Goal: Information Seeking & Learning: Learn about a topic

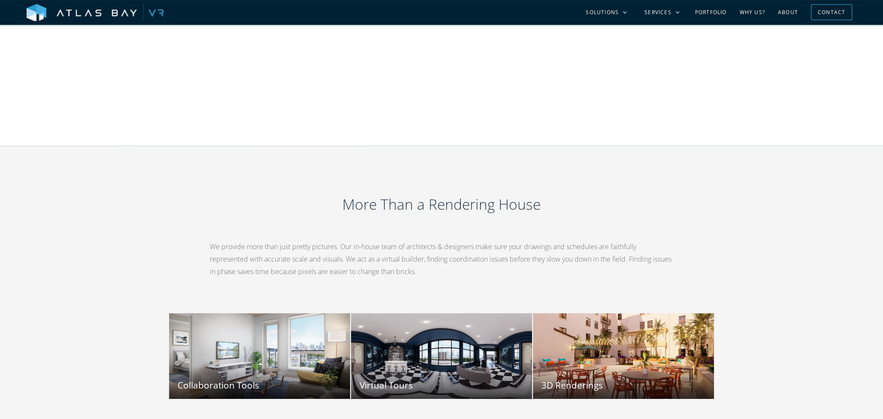
scroll to position [778, 0]
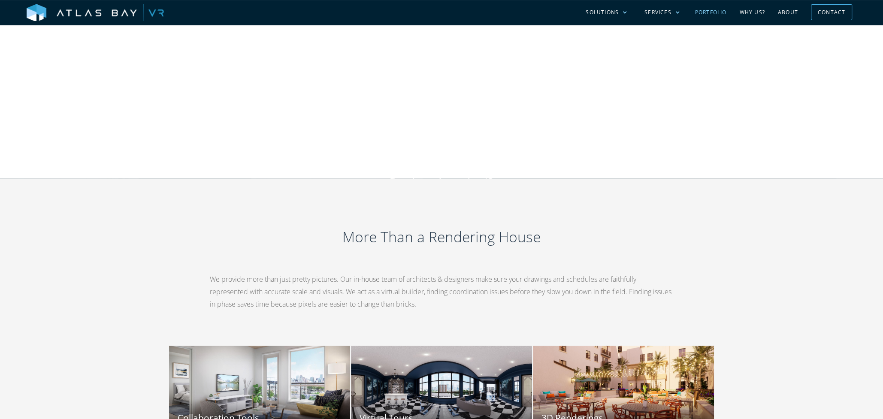
click at [717, 12] on link "Portfolio" at bounding box center [711, 12] width 45 height 25
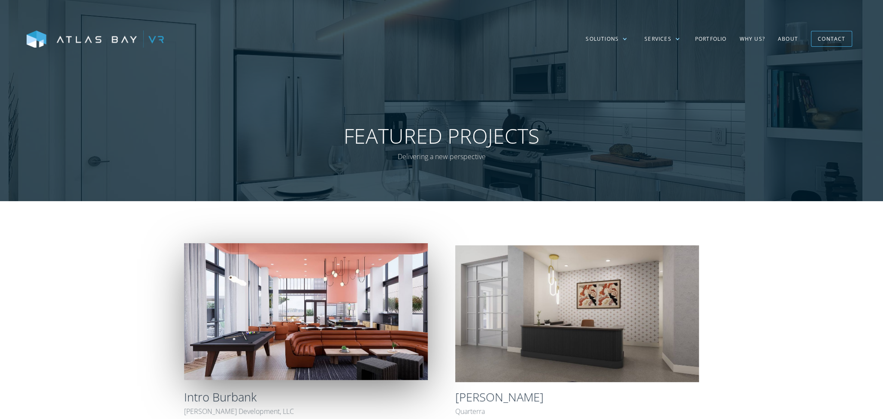
click at [317, 293] on img at bounding box center [306, 311] width 244 height 137
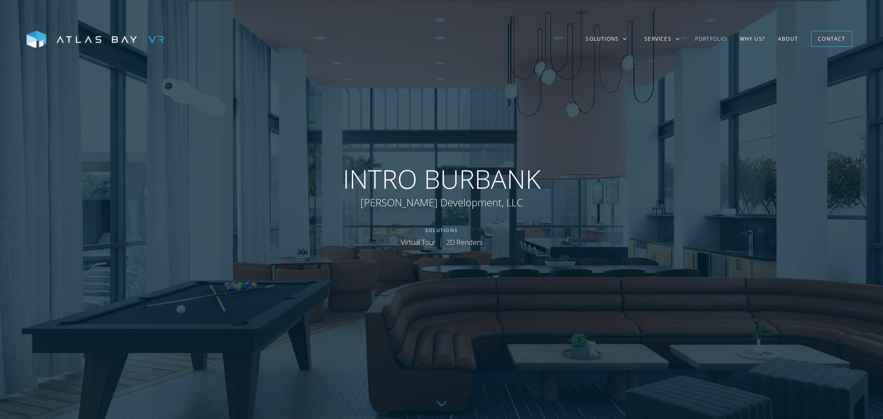
click at [711, 37] on link "Portfolio" at bounding box center [711, 39] width 45 height 25
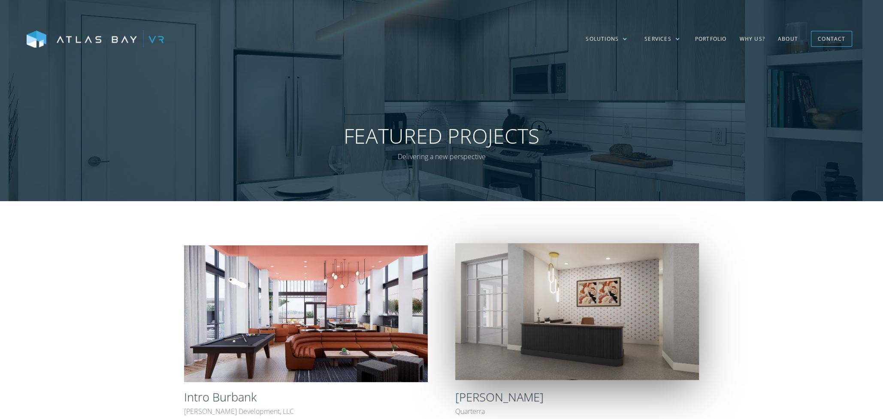
click at [536, 316] on img at bounding box center [577, 311] width 244 height 137
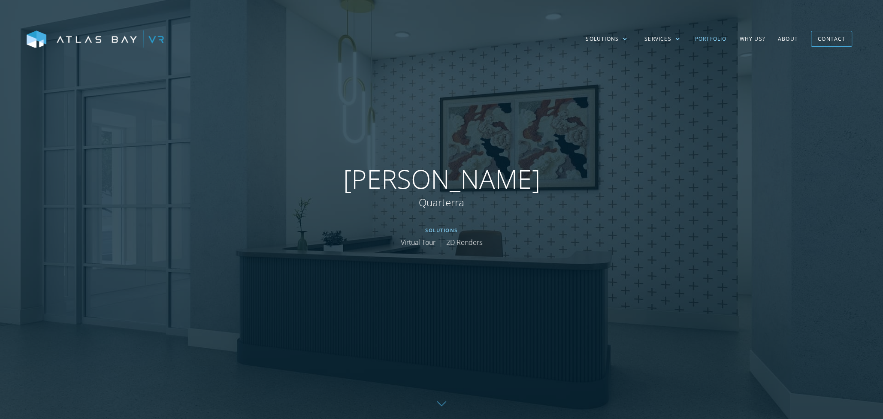
click at [713, 37] on link "Portfolio" at bounding box center [711, 39] width 45 height 25
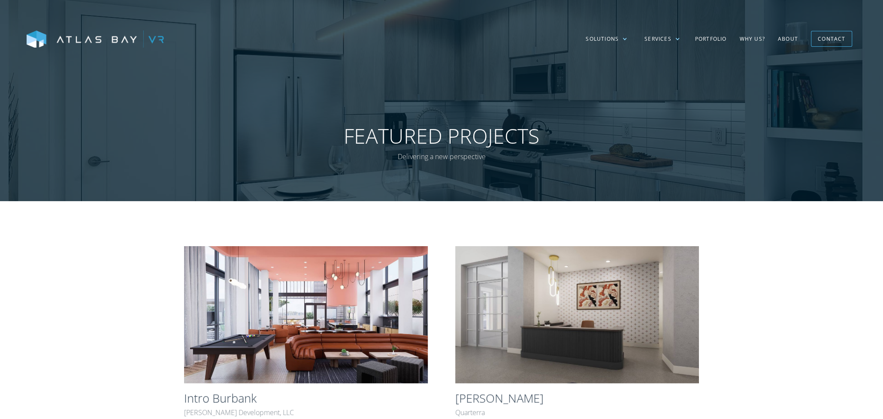
scroll to position [243, 0]
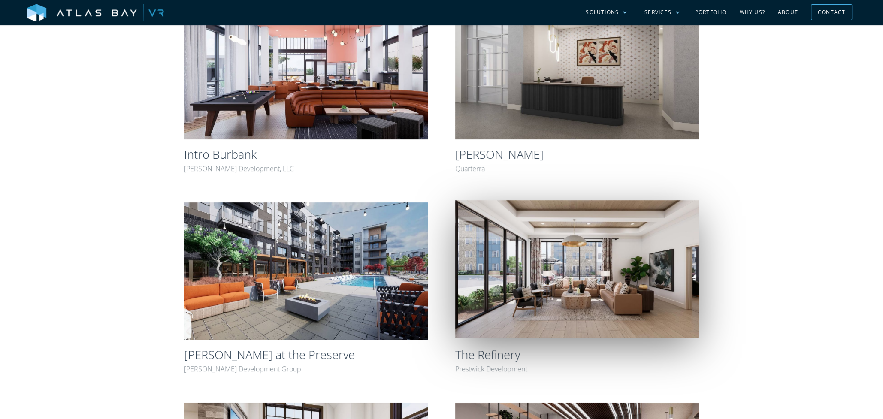
click at [562, 280] on img at bounding box center [577, 268] width 244 height 137
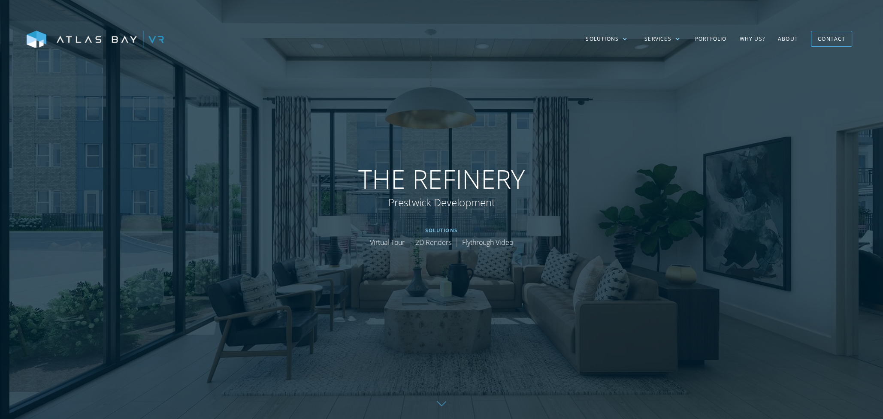
click at [481, 238] on link "Flythrough Video" at bounding box center [487, 242] width 51 height 9
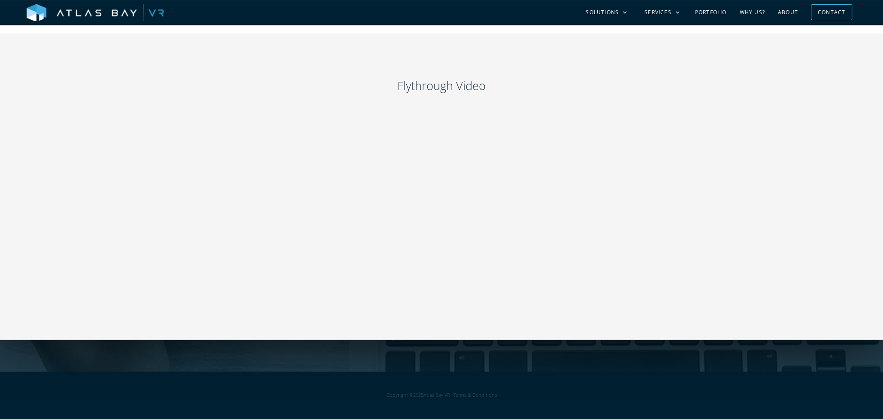
scroll to position [1288, 0]
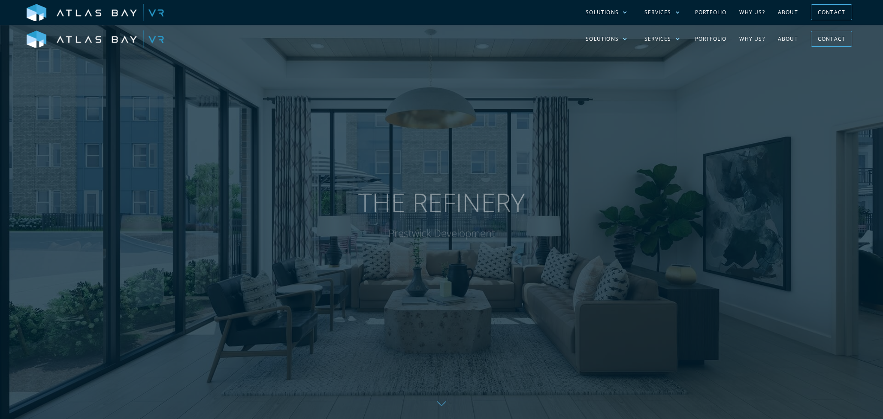
scroll to position [1288, 0]
